Goal: Find specific page/section: Find specific page/section

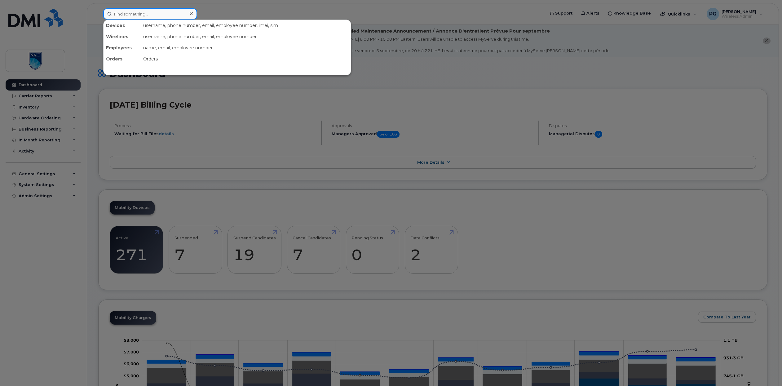
click at [130, 8] on input at bounding box center [150, 13] width 94 height 11
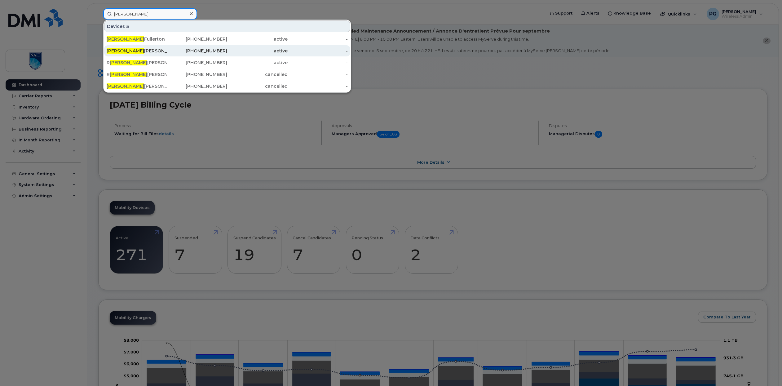
type input "[PERSON_NAME]"
click at [109, 48] on span "[PERSON_NAME]" at bounding box center [125, 51] width 37 height 6
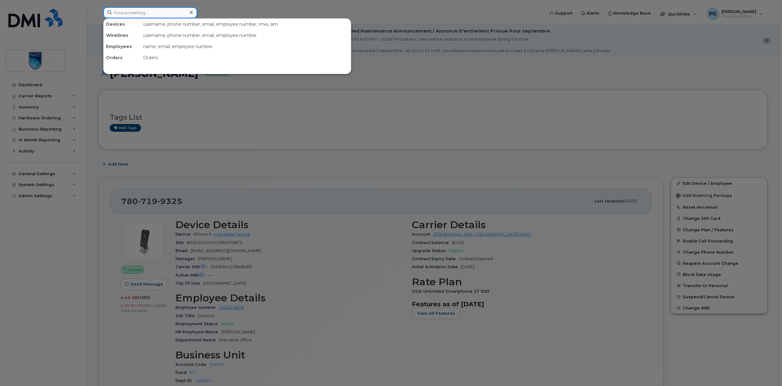
click at [156, 9] on input at bounding box center [150, 12] width 94 height 11
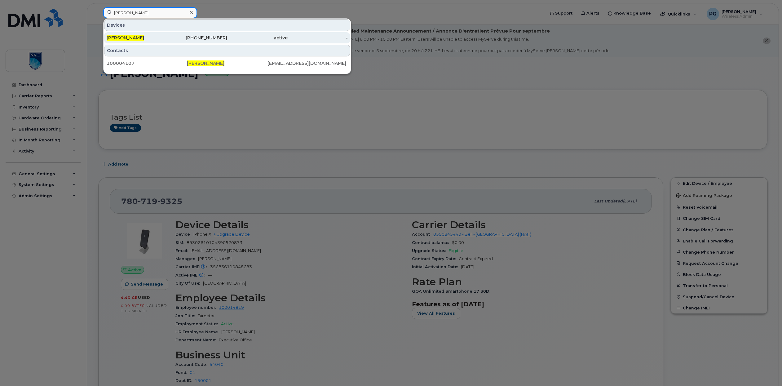
type input "rob povey"
click at [167, 34] on div "Rob Povey" at bounding box center [197, 37] width 60 height 11
